Goal: Check status: Check status

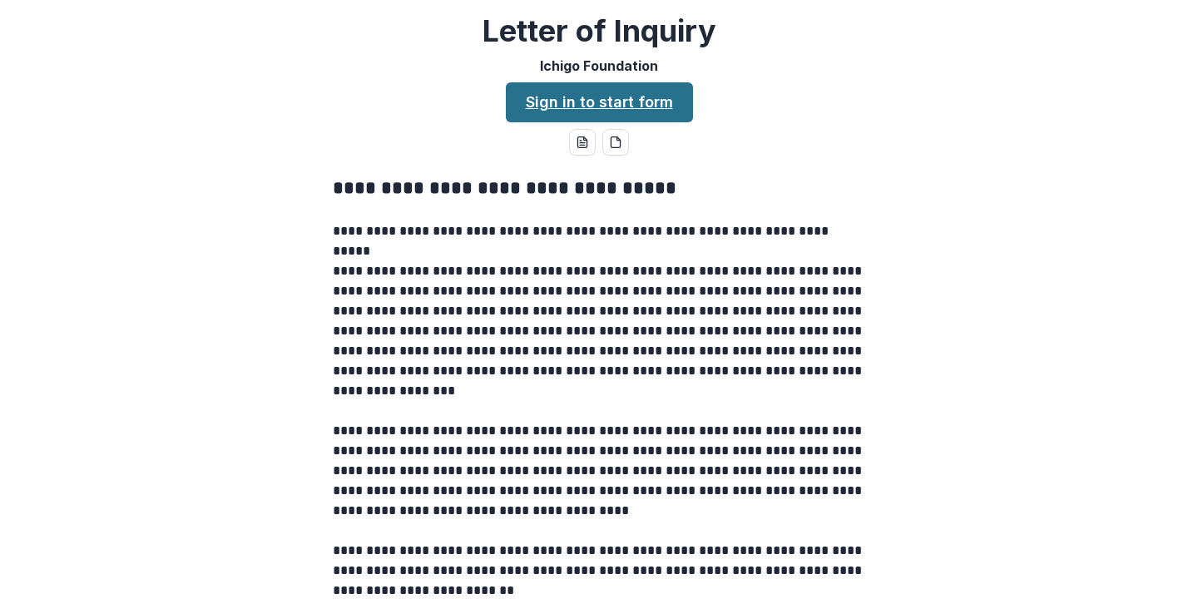
click at [647, 102] on link "Sign in to start form" at bounding box center [599, 102] width 187 height 40
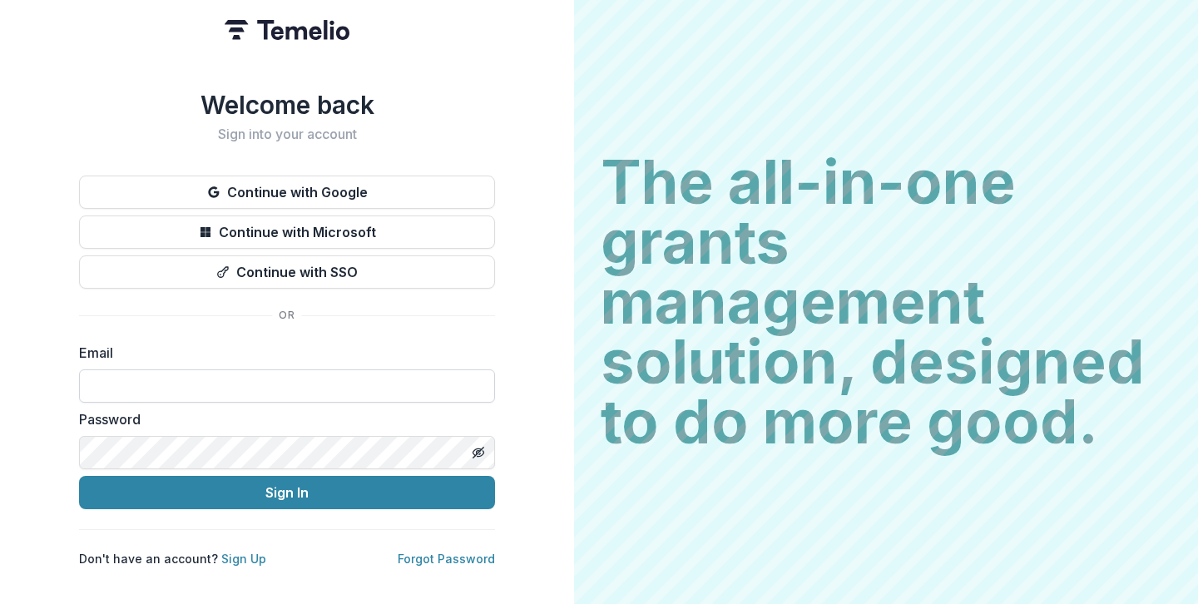
click at [176, 377] on input at bounding box center [287, 385] width 416 height 33
type input "**********"
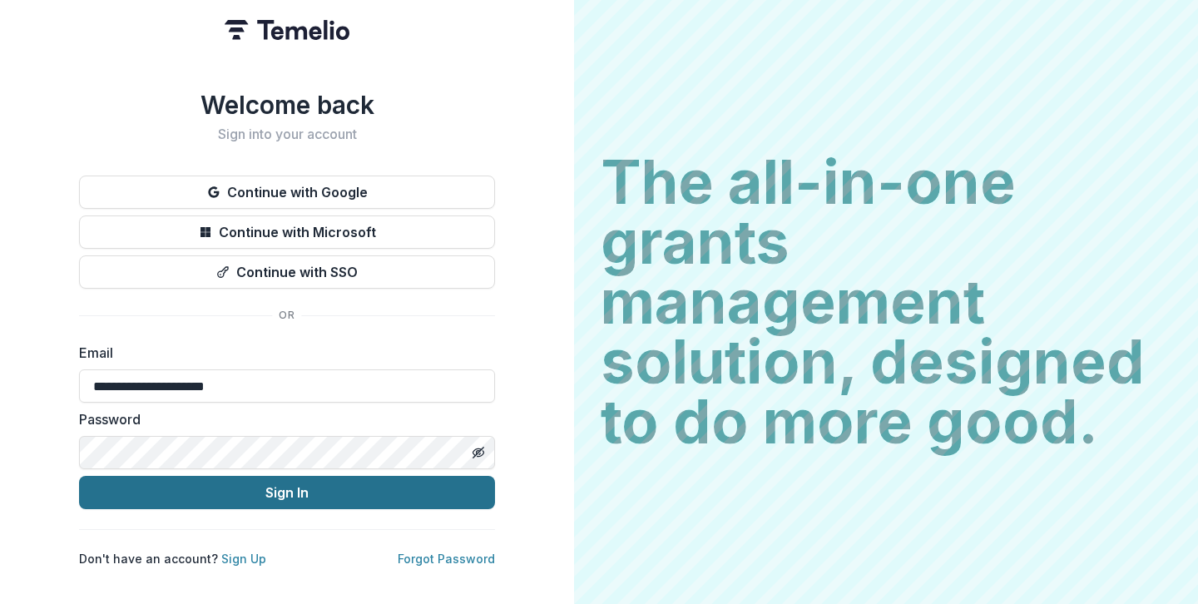
click at [379, 493] on button "Sign In" at bounding box center [287, 492] width 416 height 33
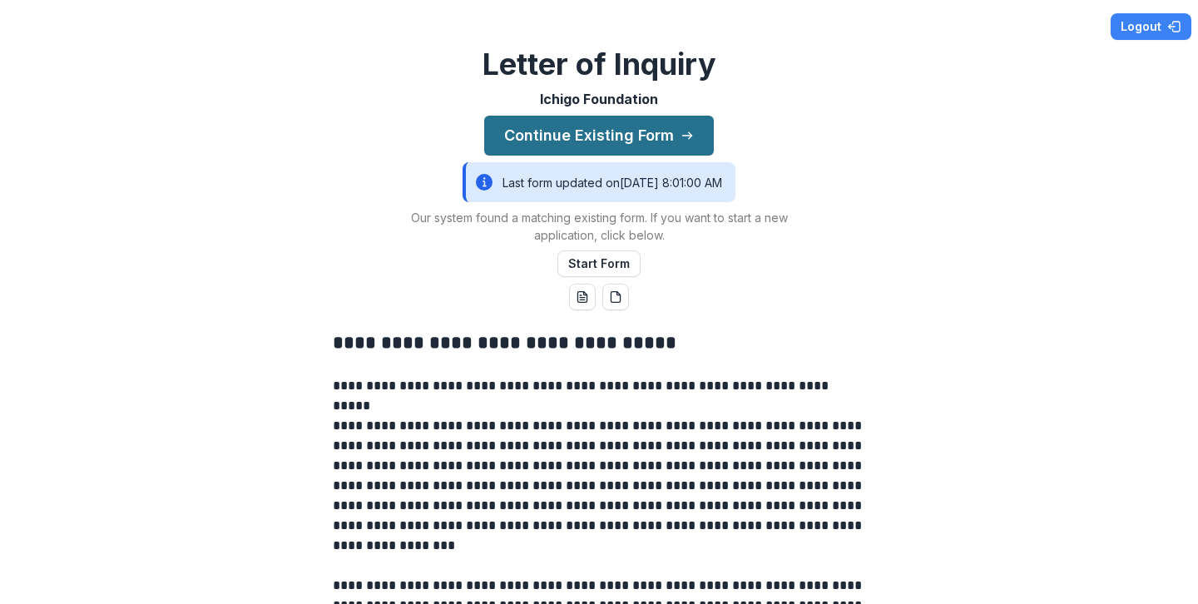
click at [638, 131] on button "Continue Existing Form" at bounding box center [599, 136] width 230 height 40
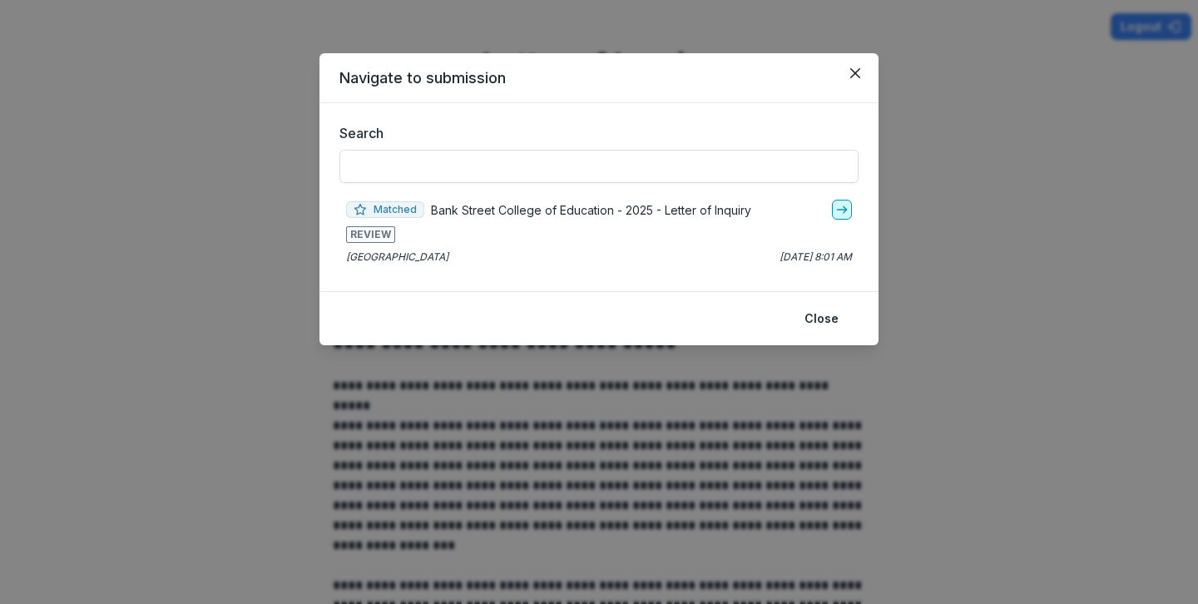
click at [845, 212] on icon "go-to" at bounding box center [841, 209] width 13 height 13
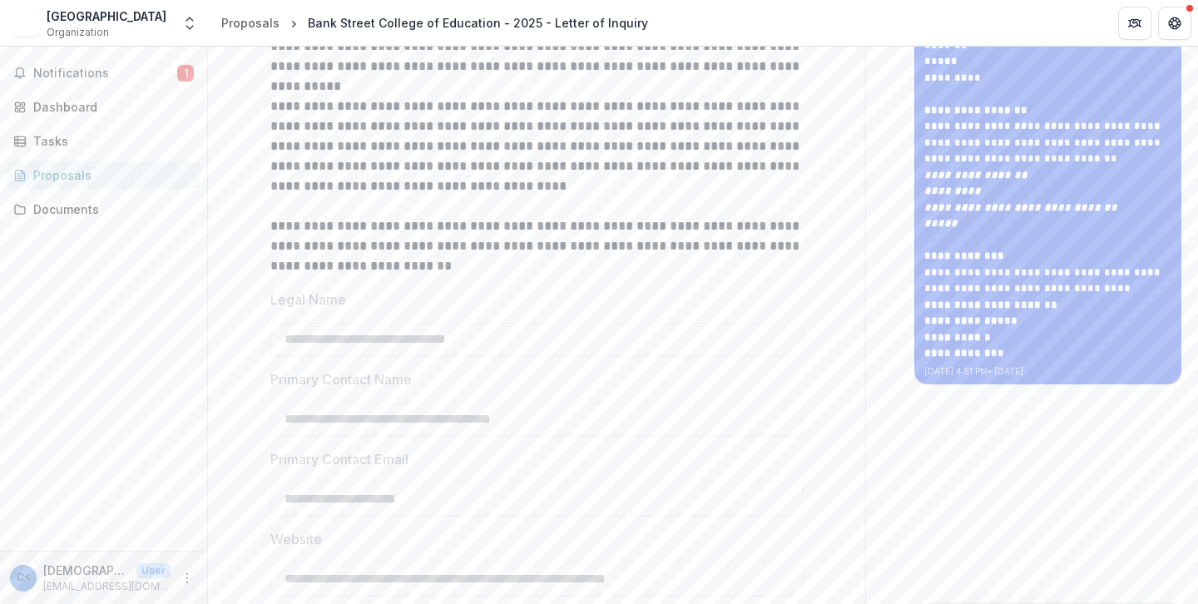
scroll to position [457, 0]
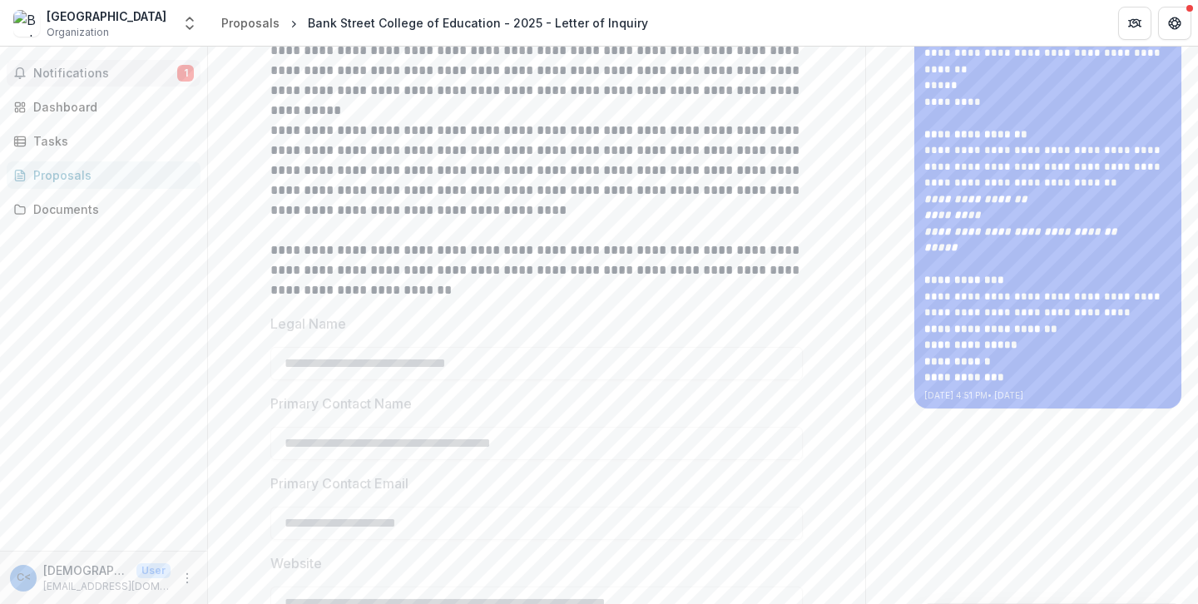
click at [112, 80] on button "Notifications 1" at bounding box center [104, 73] width 194 height 27
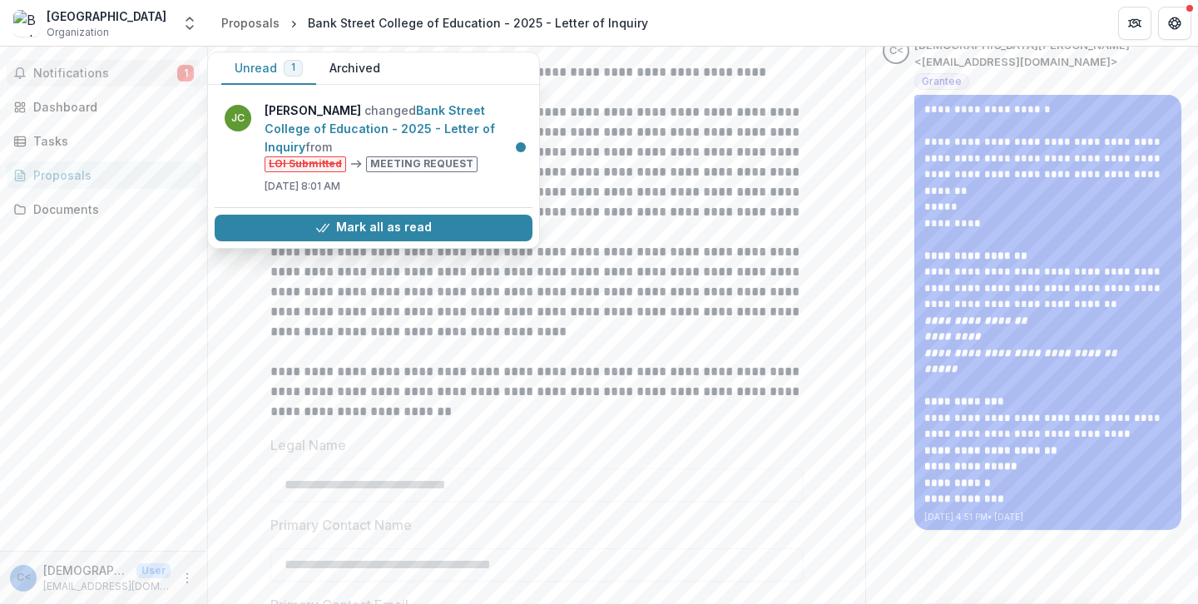
scroll to position [331, 0]
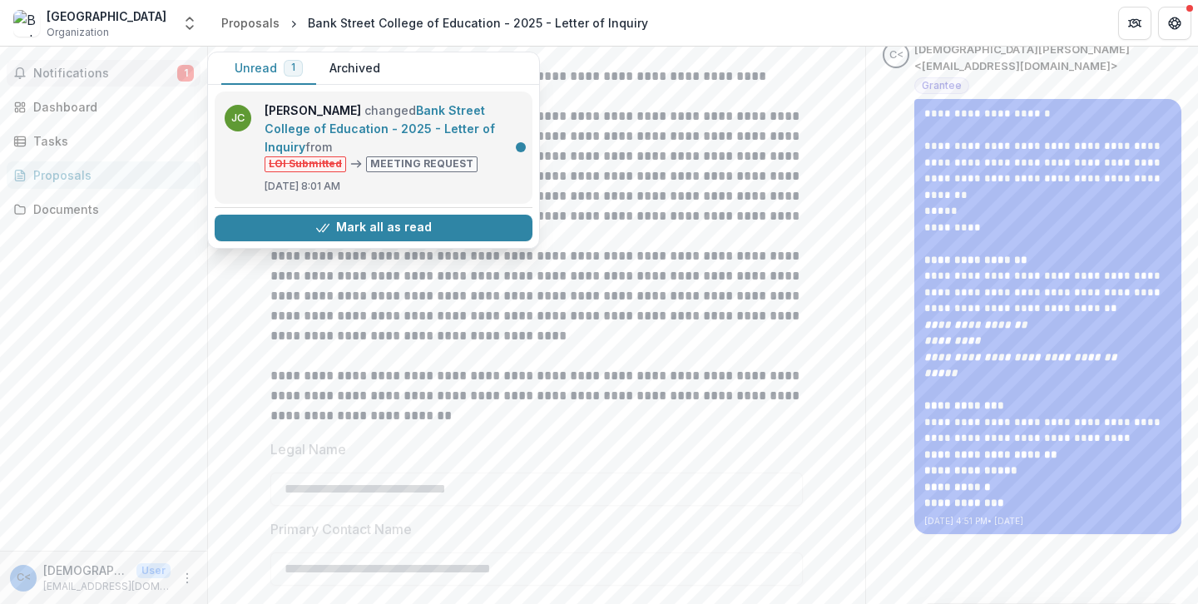
click at [495, 144] on link "Bank Street College of Education - 2025 - Letter of Inquiry" at bounding box center [380, 128] width 231 height 51
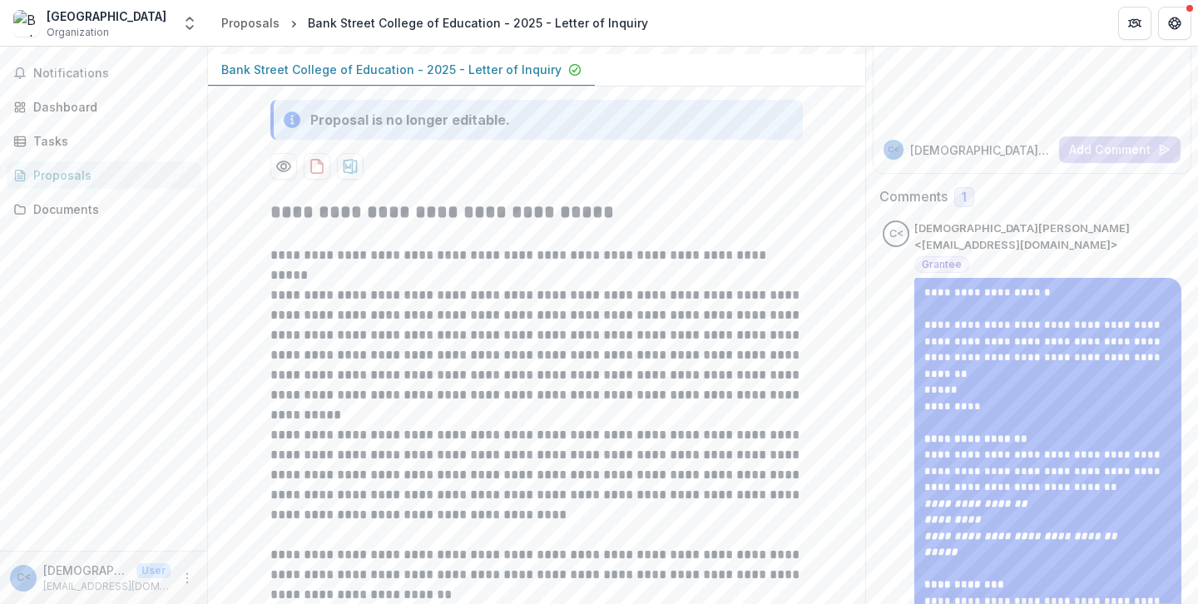
scroll to position [0, 0]
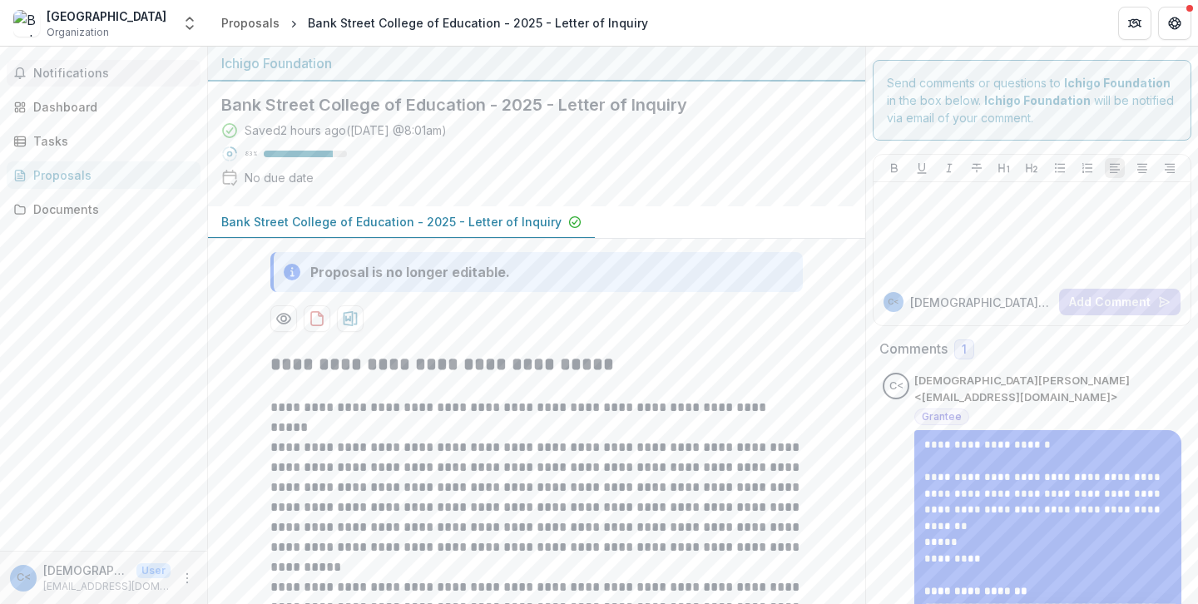
click at [112, 71] on span "Notifications" at bounding box center [113, 74] width 161 height 14
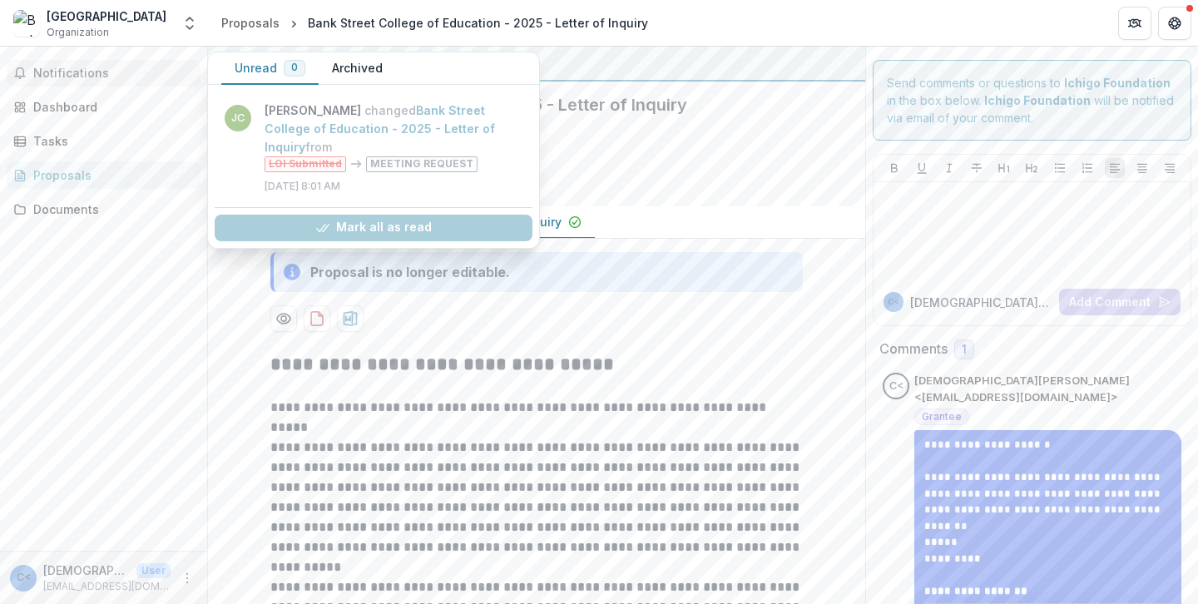
click at [264, 70] on button "Unread 0" at bounding box center [269, 68] width 97 height 32
click at [431, 154] on link "Bank Street College of Education - 2025 - Letter of Inquiry" at bounding box center [380, 128] width 231 height 51
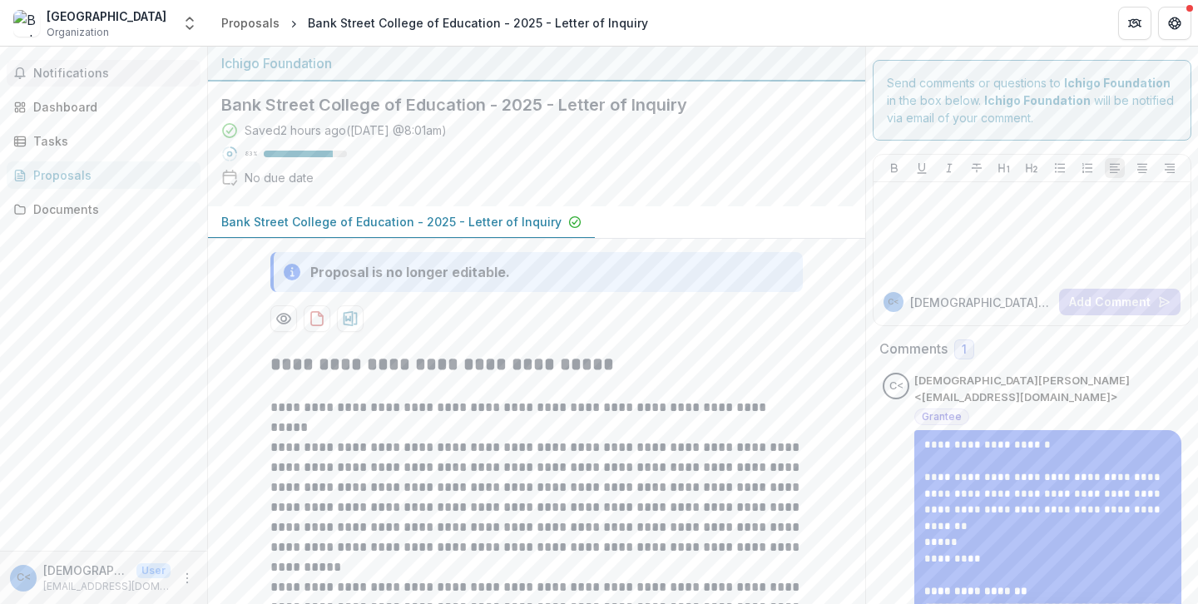
click at [111, 76] on span "Notifications" at bounding box center [113, 74] width 161 height 14
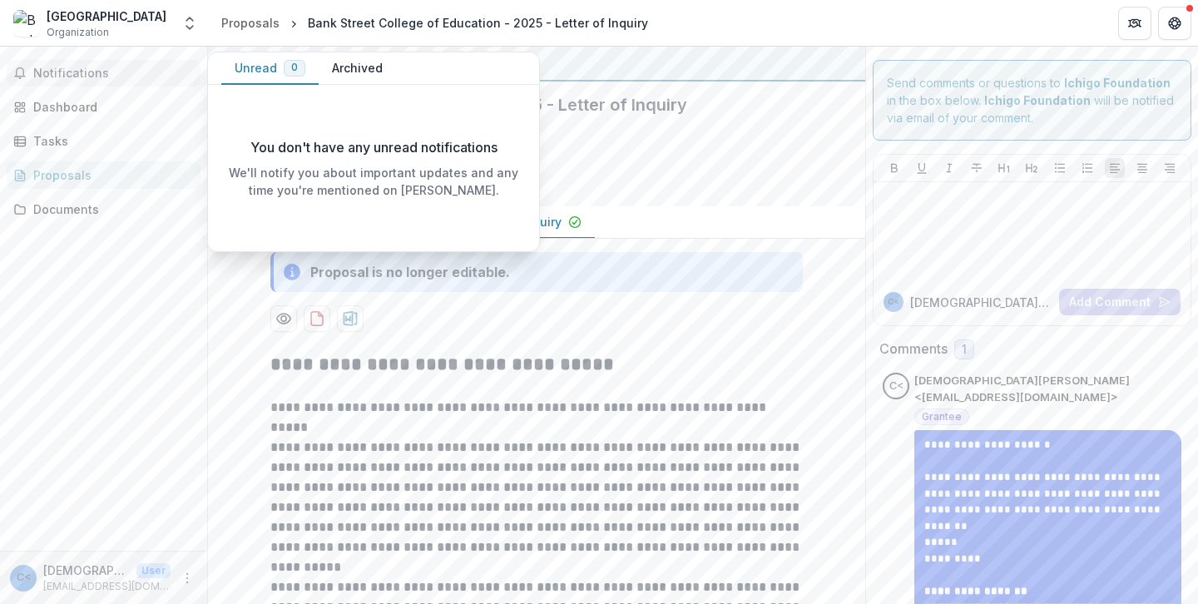
click at [816, 176] on div "Saved 2 hours ago ( Today @ 8:01am ) 83 % No due date" at bounding box center [523, 157] width 604 height 72
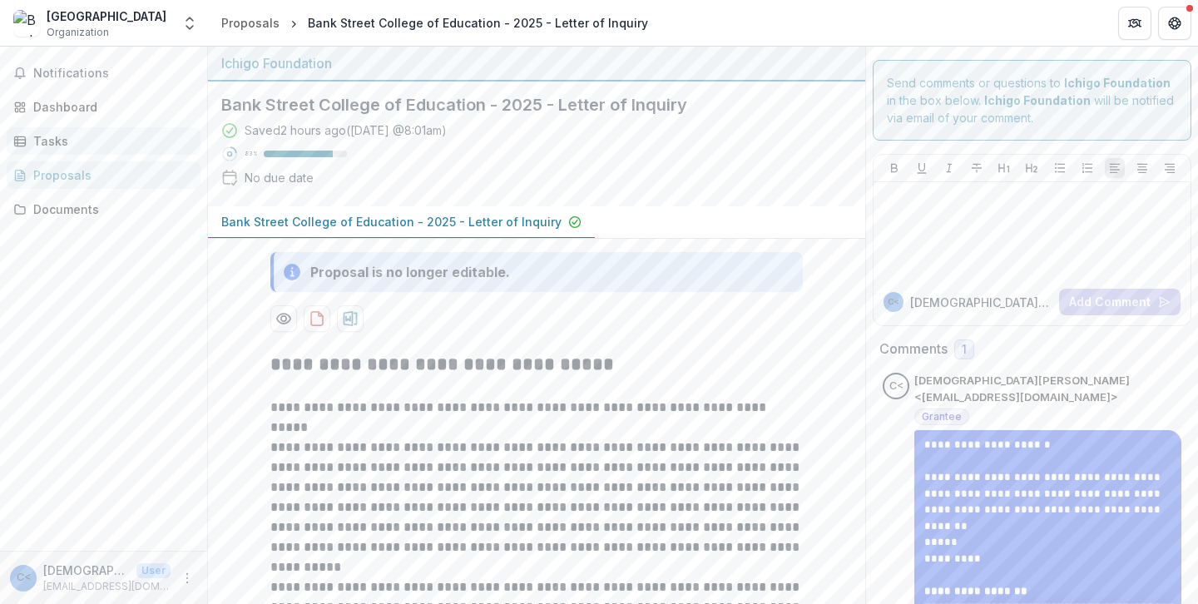
click at [67, 146] on div "Tasks" at bounding box center [110, 140] width 154 height 17
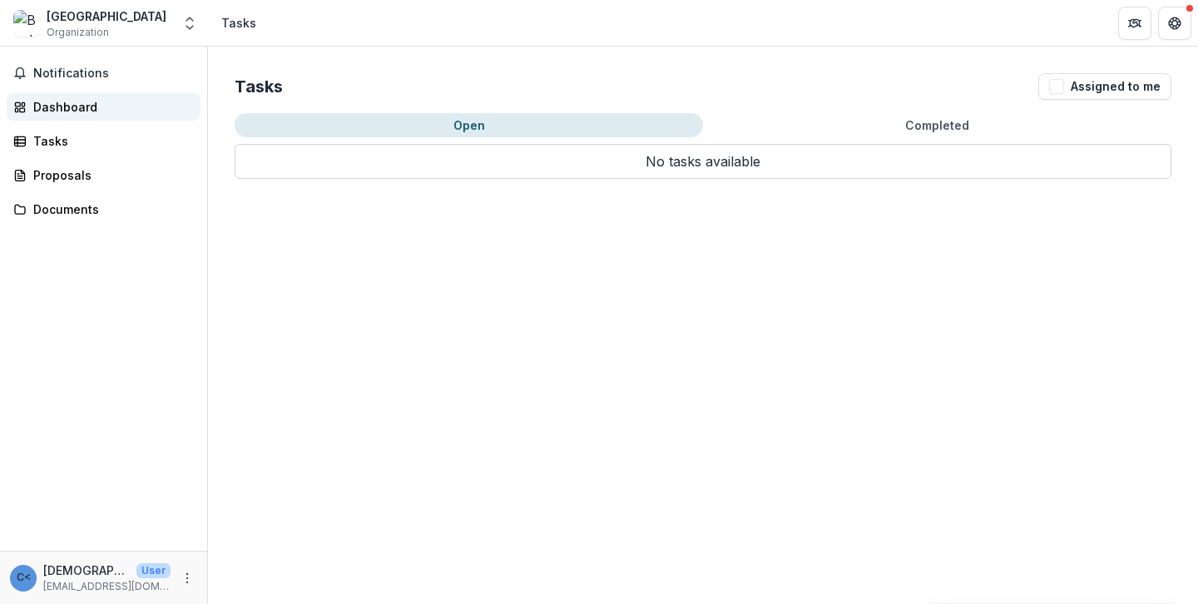
click at [102, 110] on div "Dashboard" at bounding box center [110, 106] width 154 height 17
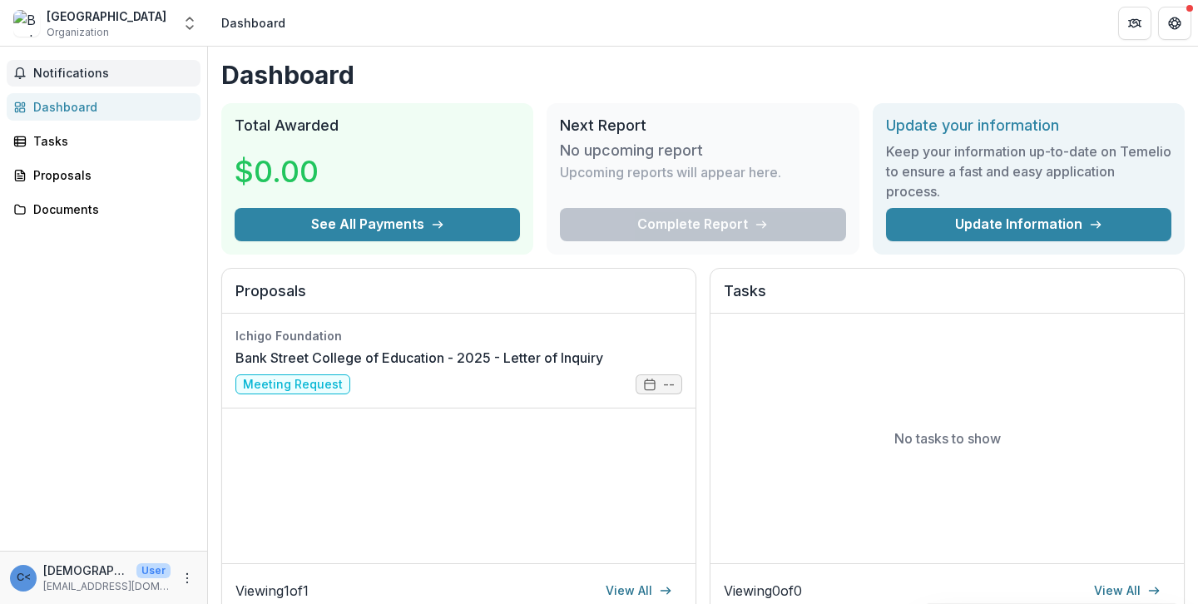
click at [90, 74] on span "Notifications" at bounding box center [113, 74] width 161 height 14
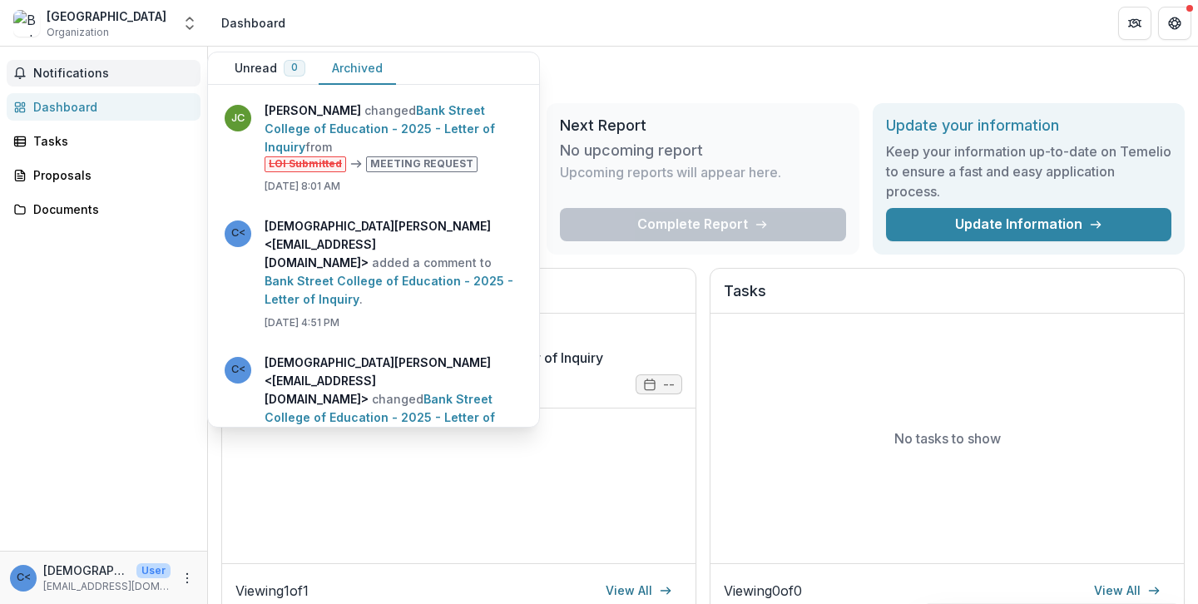
click at [355, 72] on button "Archived" at bounding box center [357, 68] width 77 height 32
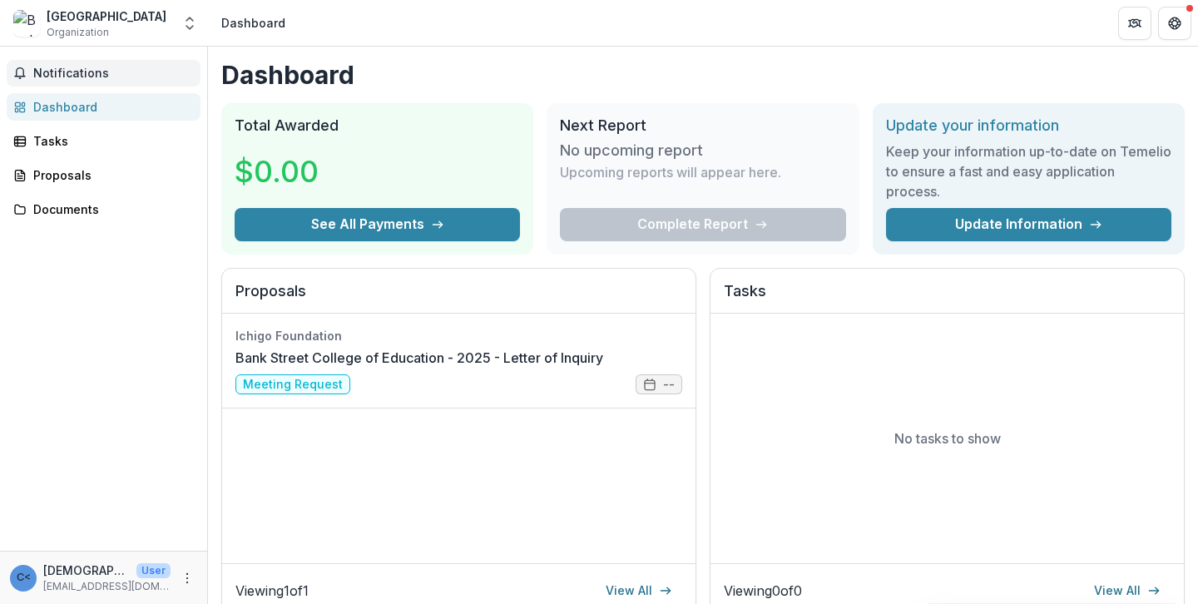
click at [731, 77] on h1 "Dashboard" at bounding box center [703, 75] width 964 height 30
click at [111, 78] on span "Notifications" at bounding box center [113, 74] width 161 height 14
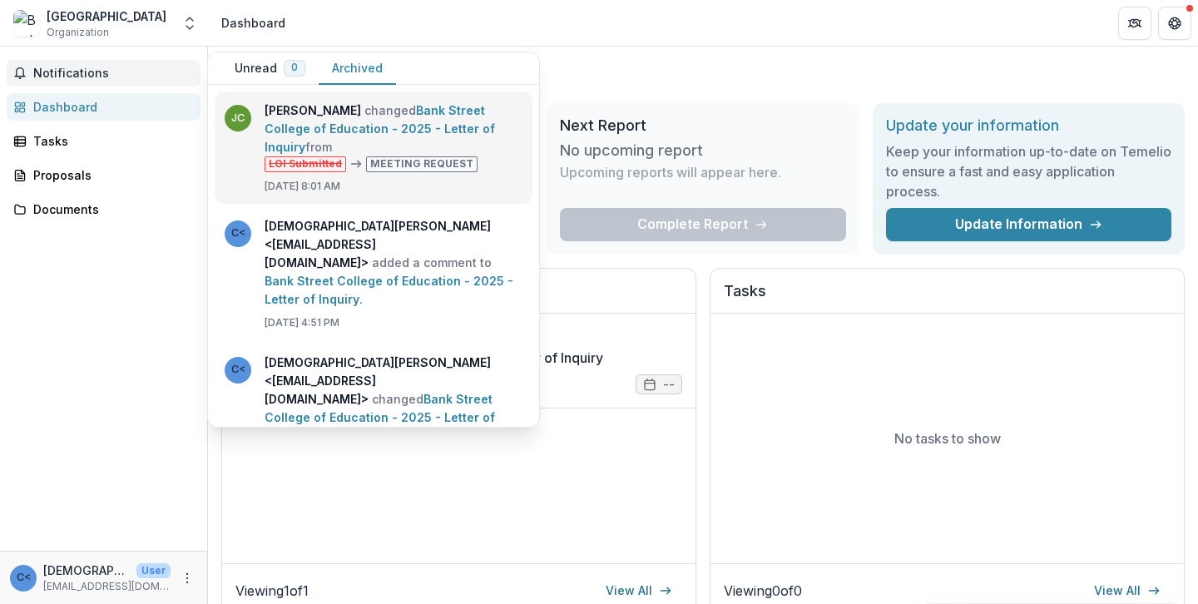
click at [459, 154] on link "Bank Street College of Education - 2025 - Letter of Inquiry" at bounding box center [380, 128] width 231 height 51
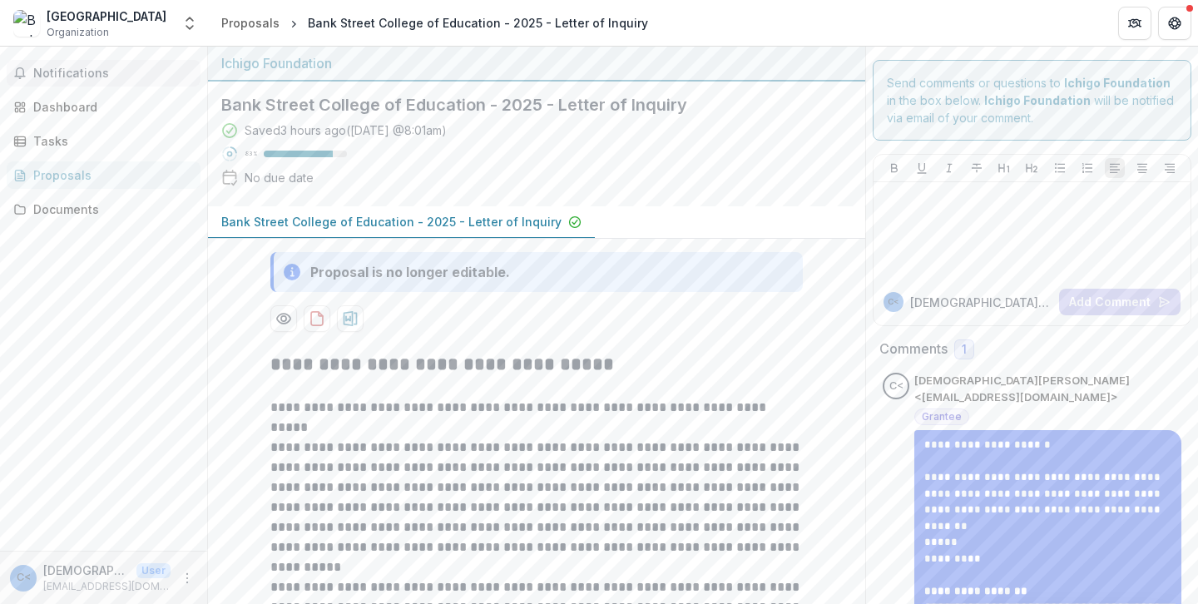
click at [97, 69] on span "Notifications" at bounding box center [113, 74] width 161 height 14
click at [810, 101] on h2 "Bank Street College of Education - 2025 - Letter of Inquiry" at bounding box center [523, 105] width 604 height 20
click at [91, 111] on div "Dashboard" at bounding box center [110, 106] width 154 height 17
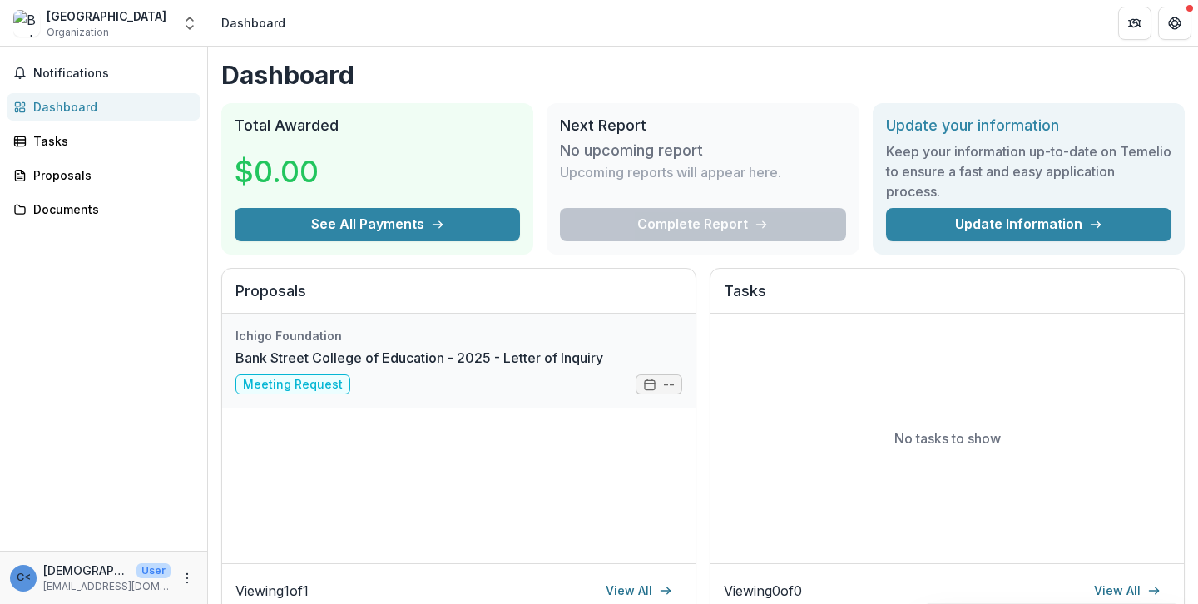
click at [449, 348] on link "Bank Street College of Education - 2025 - Letter of Inquiry" at bounding box center [420, 358] width 368 height 20
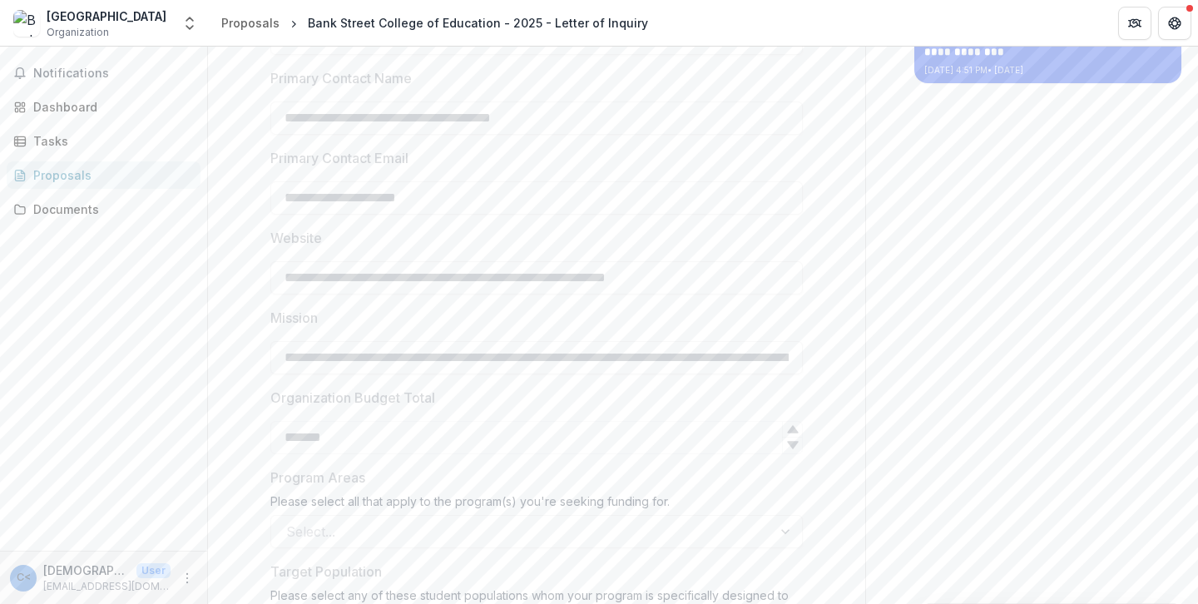
scroll to position [784, 0]
